Goal: Find specific page/section: Find specific page/section

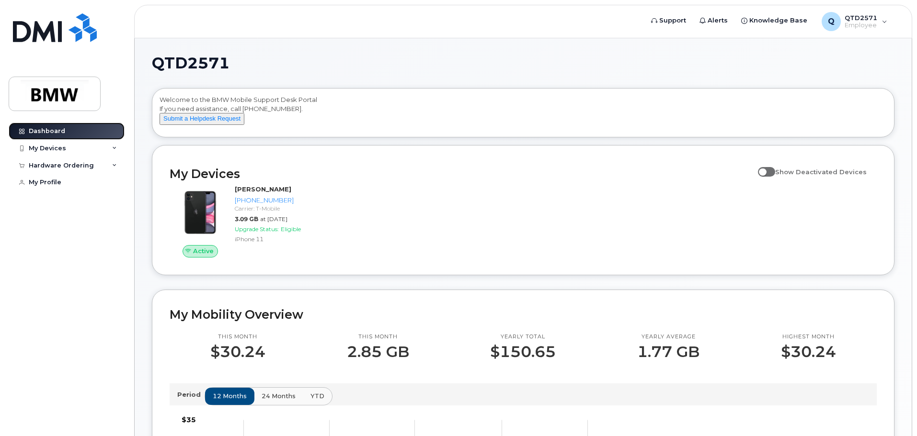
drag, startPoint x: 99, startPoint y: 134, endPoint x: 267, endPoint y: 139, distance: 168.2
click at [99, 134] on link "Dashboard" at bounding box center [67, 131] width 116 height 17
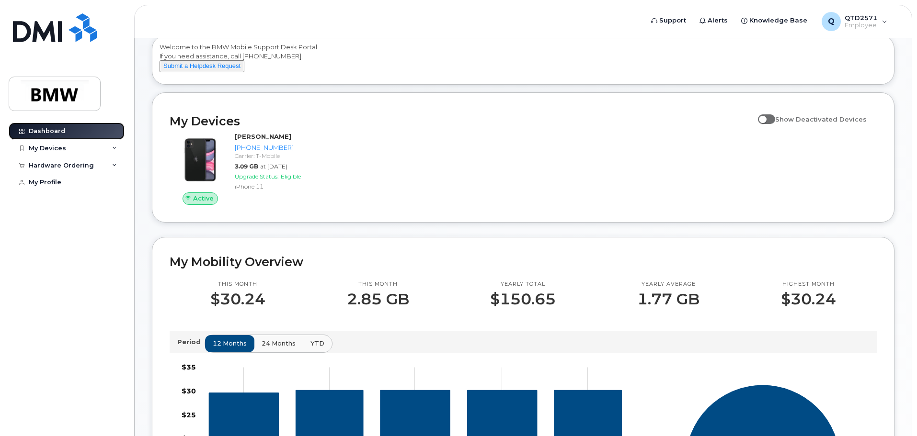
scroll to position [162, 0]
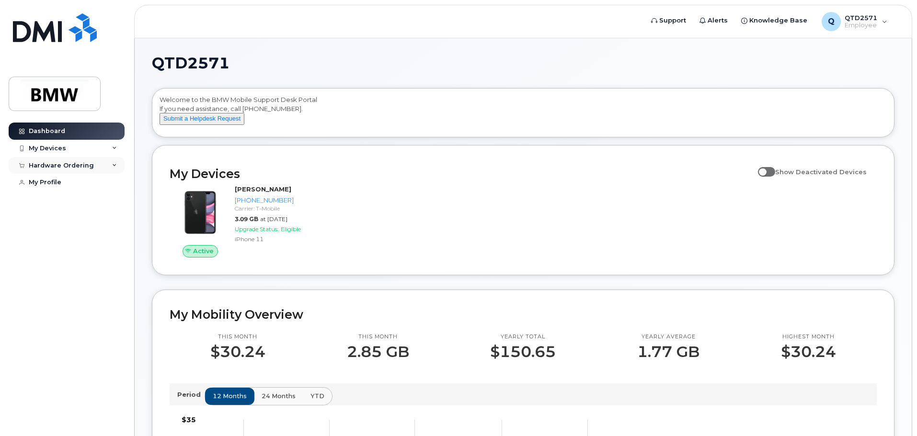
click at [65, 166] on div "Hardware Ordering" at bounding box center [61, 166] width 65 height 8
click at [767, 18] on span "Knowledge Base" at bounding box center [778, 21] width 58 height 10
